Goal: Task Accomplishment & Management: Use online tool/utility

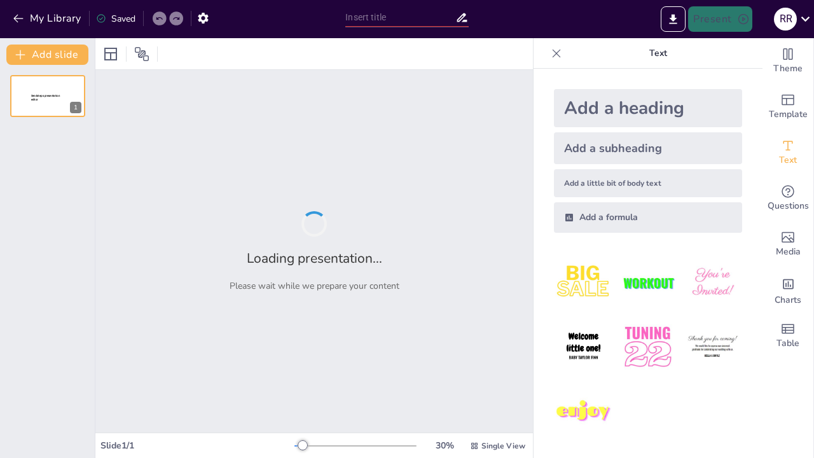
type input "Unidad 2 Diseño de tuberías de revestimiento"
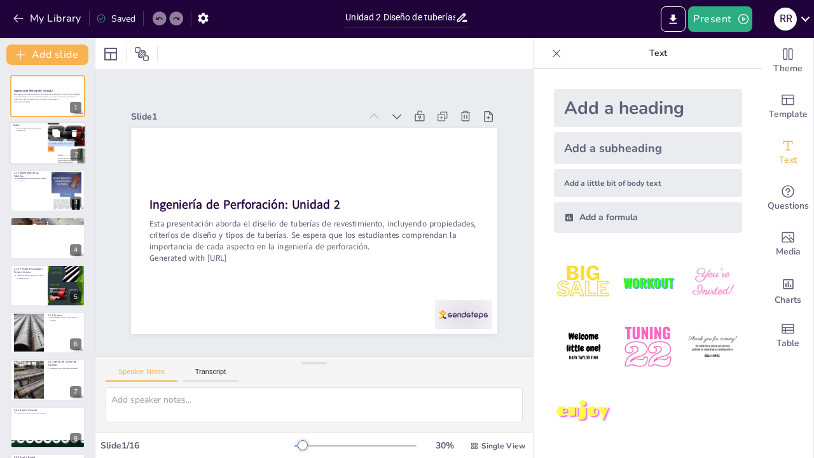
click at [29, 138] on div at bounding box center [48, 143] width 76 height 43
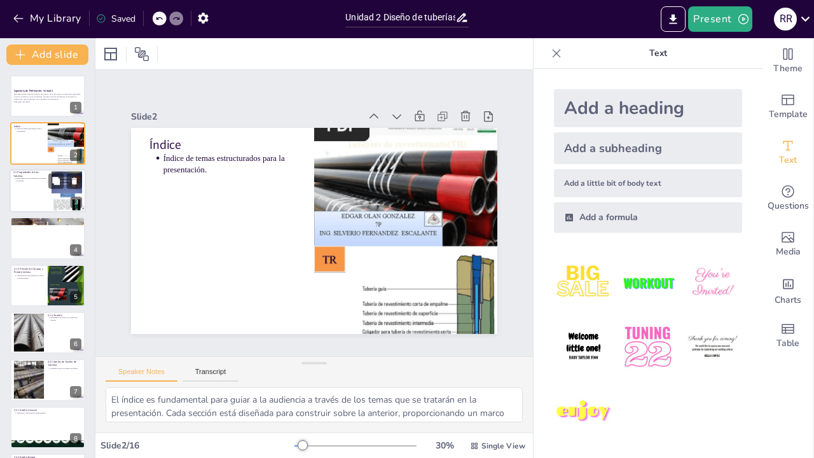
click at [36, 204] on div at bounding box center [48, 190] width 76 height 43
type textarea "Las propiedades de las tuberías son un aspecto crítico que no se puede subestim…"
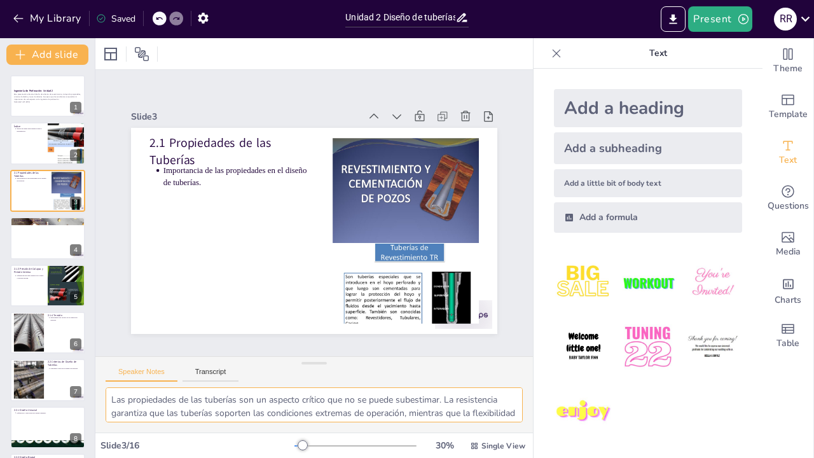
click at [204, 394] on textarea "Las propiedades de las tuberías son un aspecto crítico que no se puede subestim…" at bounding box center [314, 404] width 417 height 35
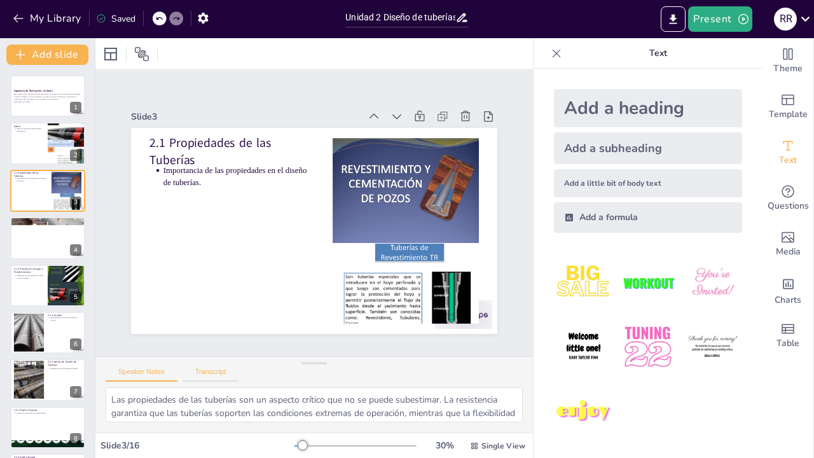
click at [226, 380] on button "Transcript" at bounding box center [211, 375] width 57 height 14
click at [128, 373] on button "Speaker Notes" at bounding box center [142, 375] width 72 height 14
click at [51, 237] on div at bounding box center [48, 237] width 76 height 43
type textarea "Comprender el esfuerzo de cedencia es vital para cualquier ingeniero de perfora…"
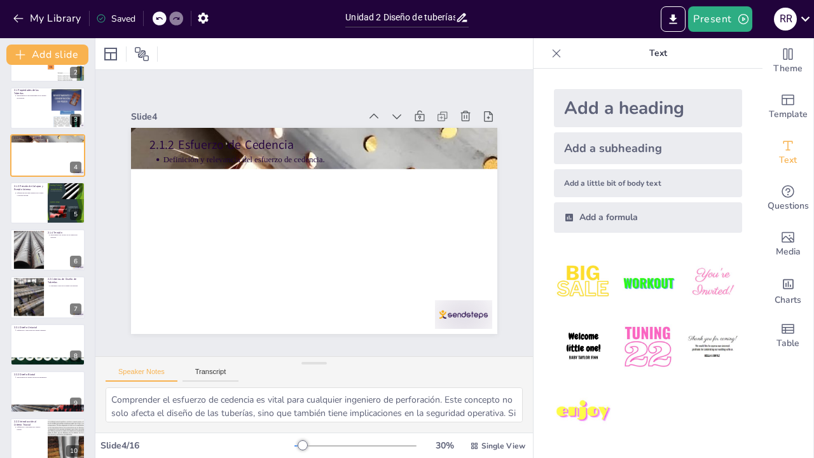
scroll to position [379, 0]
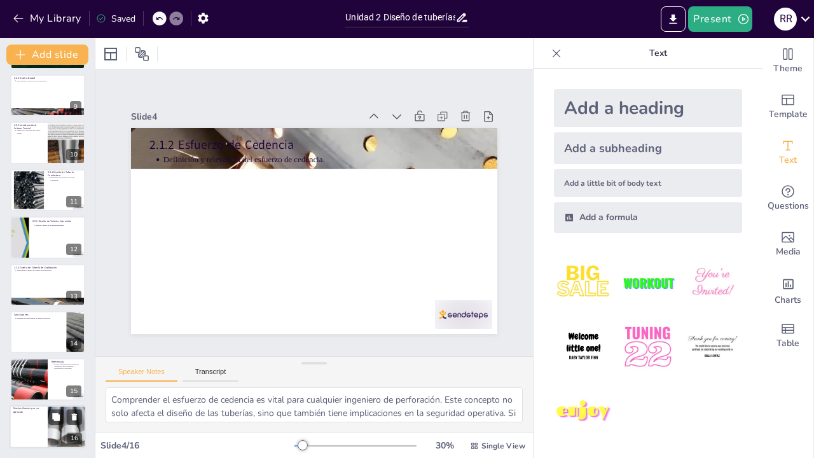
click at [45, 417] on div at bounding box center [48, 426] width 76 height 43
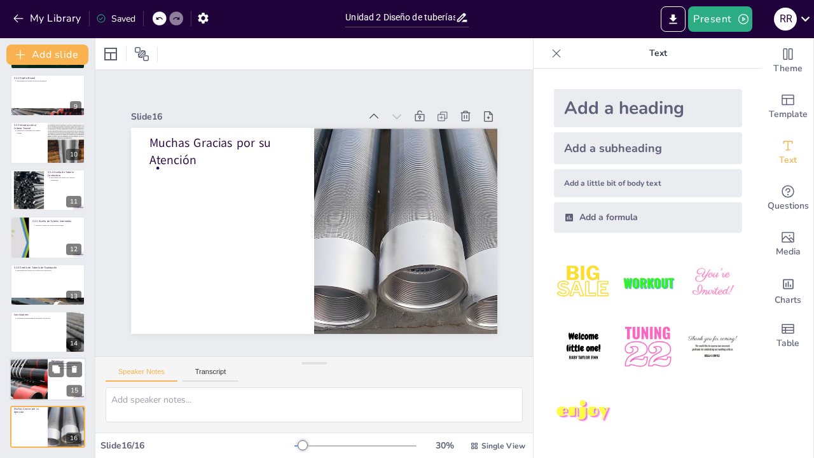
click at [36, 374] on div at bounding box center [29, 379] width 92 height 43
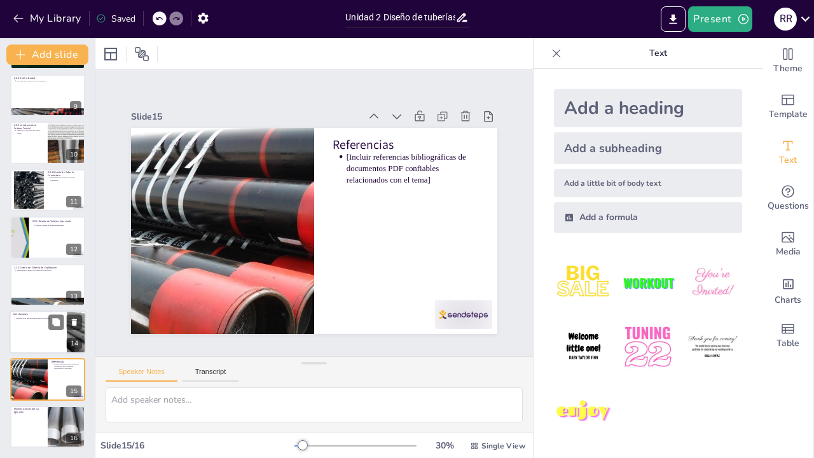
click at [33, 327] on div at bounding box center [48, 331] width 76 height 43
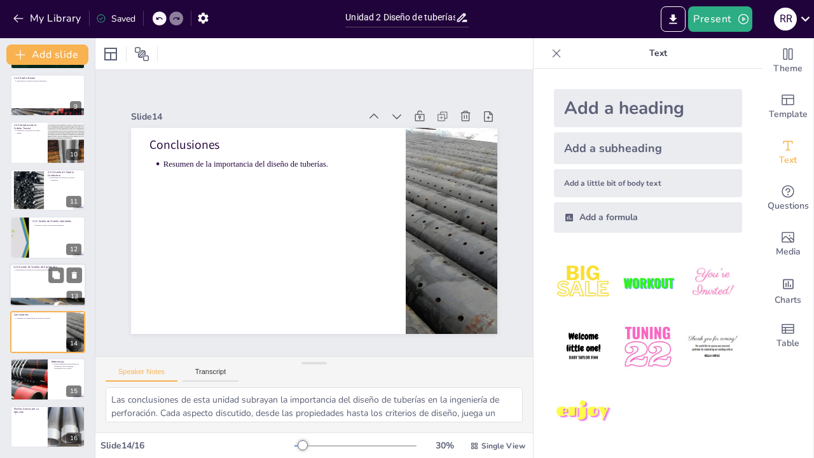
click at [30, 277] on div at bounding box center [48, 284] width 76 height 43
type textarea "El diseño de la tubería de explotación es un aspecto clave en la ingeniería de …"
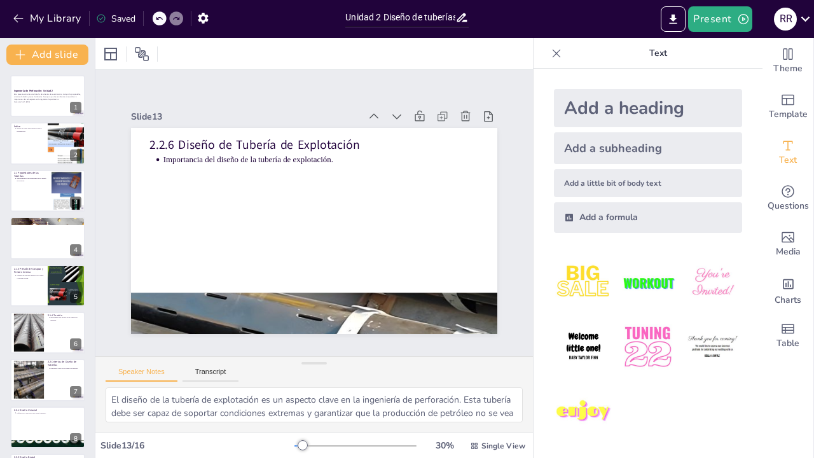
scroll to position [-17, 0]
click at [28, 106] on div at bounding box center [48, 95] width 76 height 43
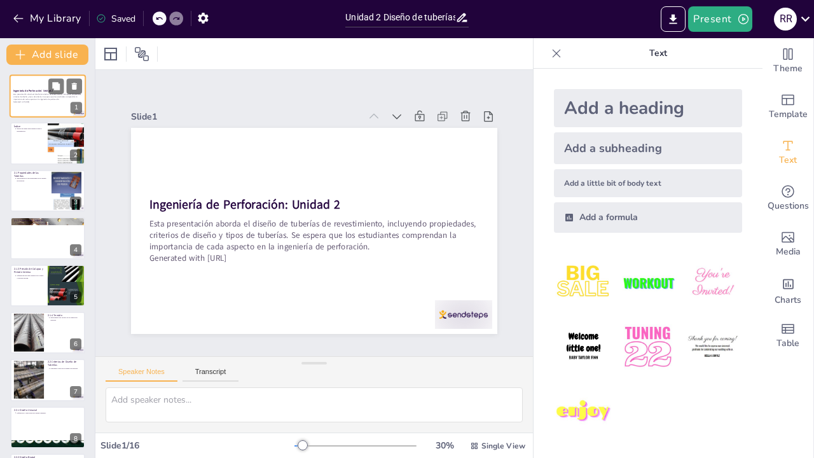
scroll to position [0, 0]
click at [674, 30] on button "Export to PowerPoint" at bounding box center [673, 18] width 25 height 25
click at [671, 18] on icon "Export to PowerPoint" at bounding box center [672, 19] width 13 height 13
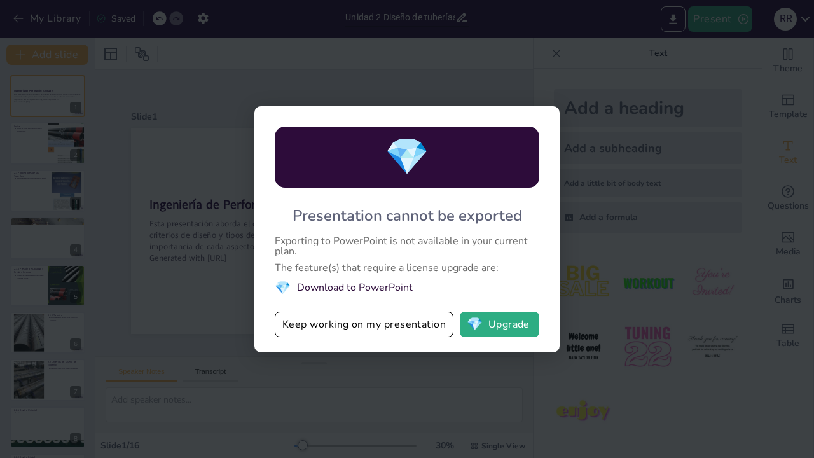
click at [513, 62] on div "💎 Presentation cannot be exported Exporting to PowerPoint is not available in y…" at bounding box center [407, 229] width 814 height 458
